Goal: Task Accomplishment & Management: Manage account settings

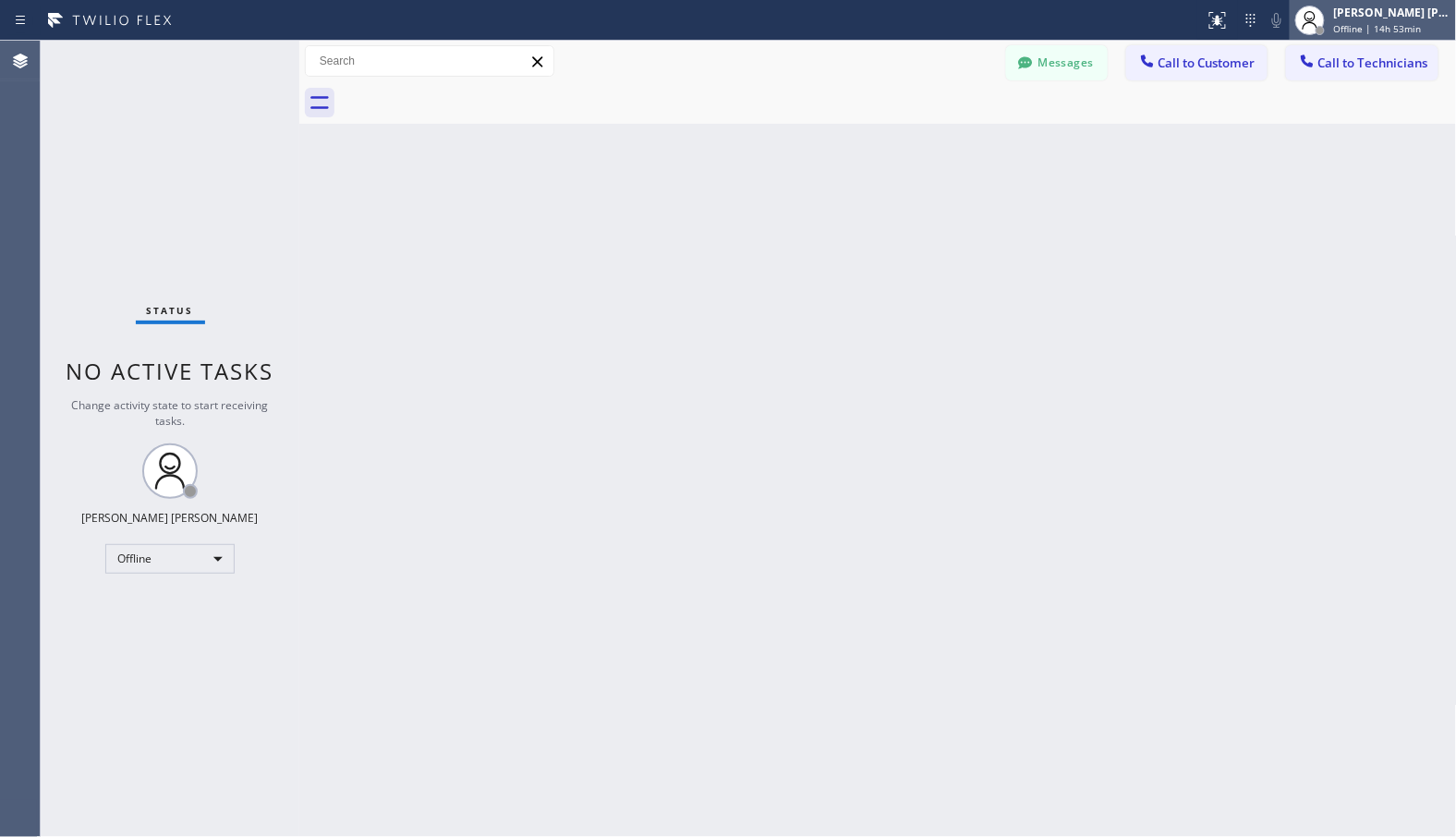
click at [1337, 14] on div "[PERSON_NAME] [PERSON_NAME]" at bounding box center [1392, 12] width 116 height 16
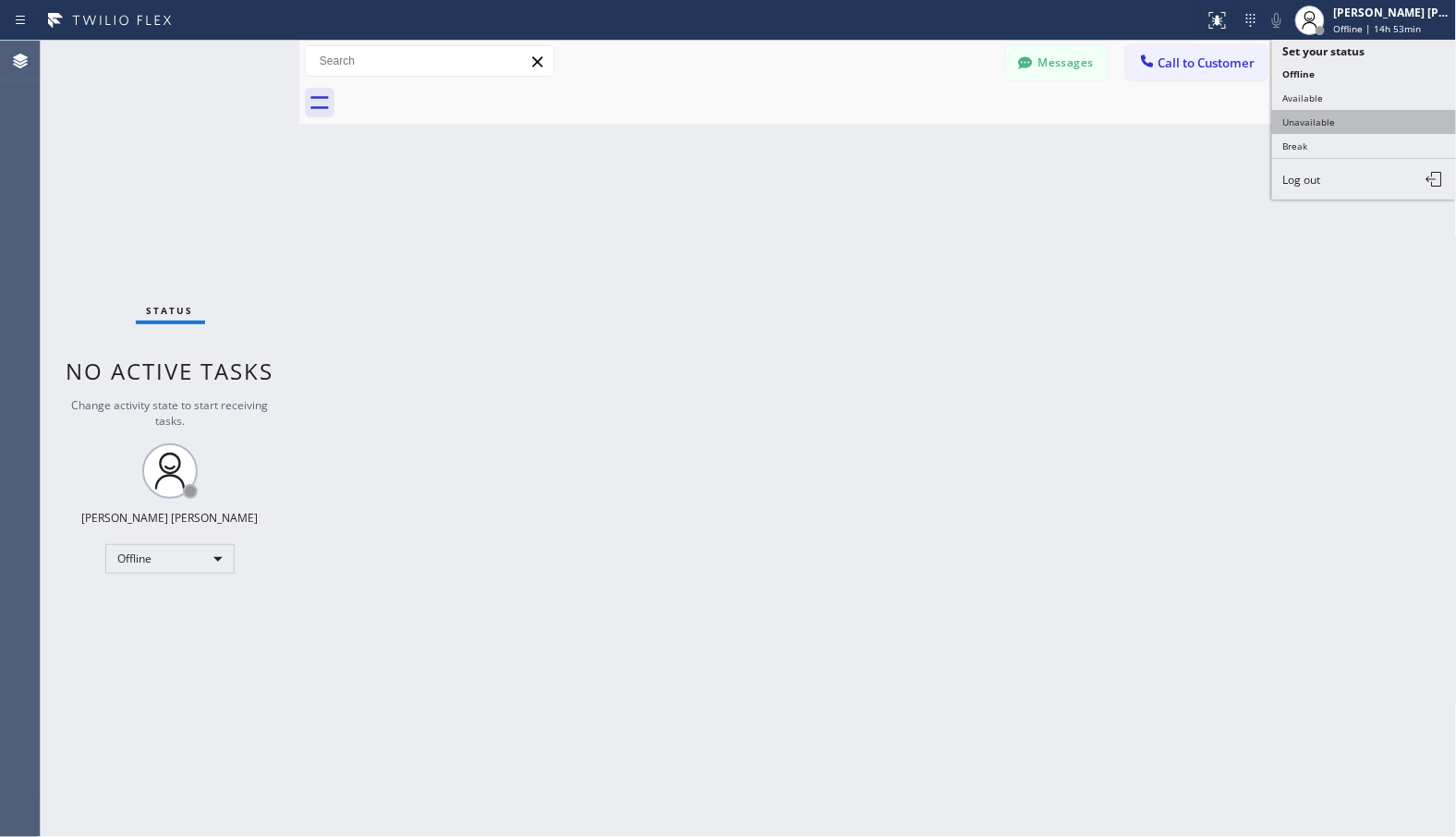
drag, startPoint x: 1355, startPoint y: 106, endPoint x: 1359, endPoint y: 120, distance: 14.6
click at [1359, 120] on ul "Set your status Offline Available Unavailable Break Log out" at bounding box center [1365, 120] width 184 height 160
click at [1359, 120] on button "Unavailable" at bounding box center [1365, 122] width 184 height 24
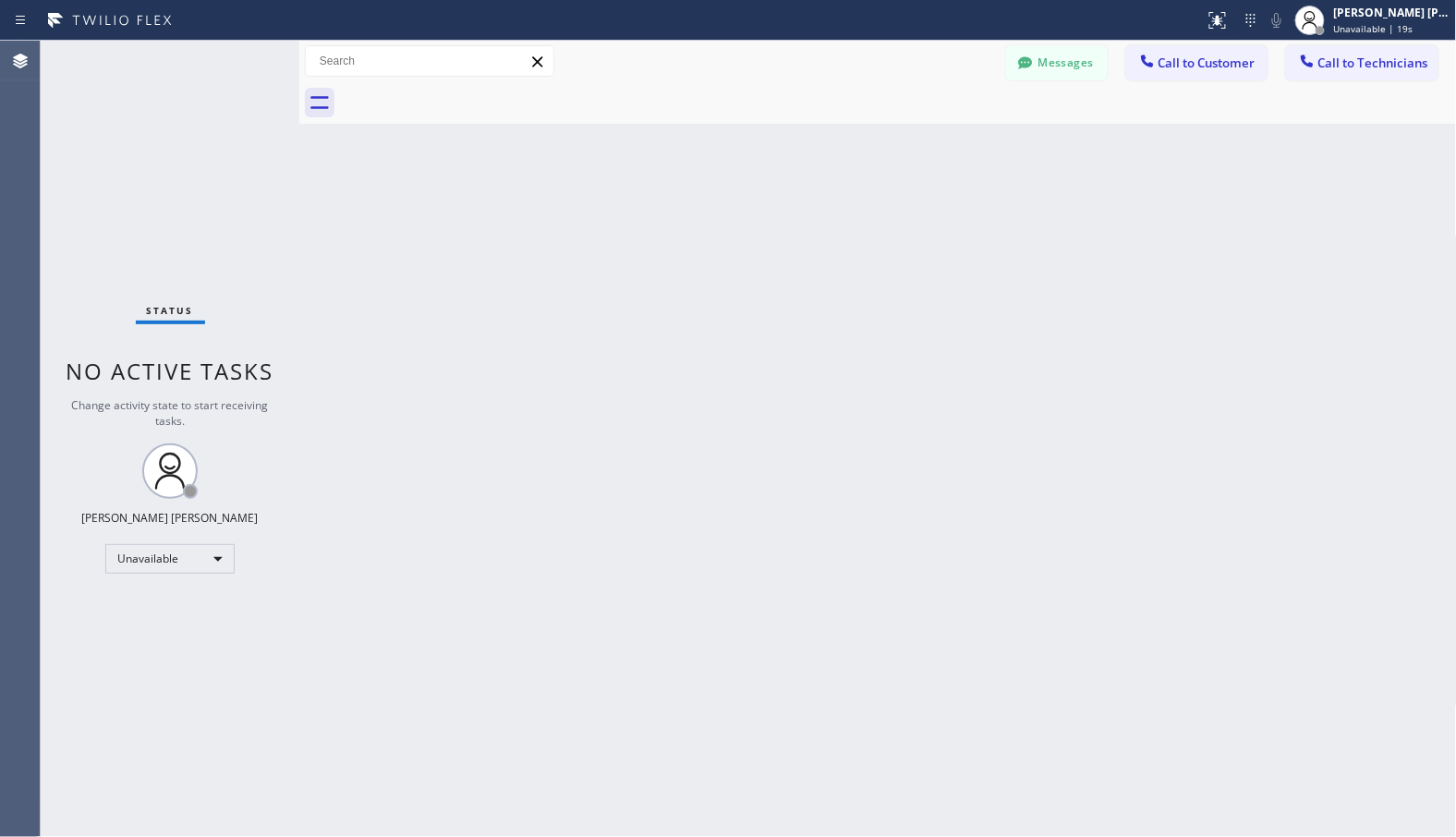
click at [1148, 337] on div "Back to Dashboard Change Sender ID Customers Technicians Select a contact Outbo…" at bounding box center [878, 439] width 1157 height 797
click at [127, 318] on div "Status No active tasks Change activity state to start receiving tasks. Ianne Ch…" at bounding box center [170, 439] width 259 height 797
